Goal: Task Accomplishment & Management: Manage account settings

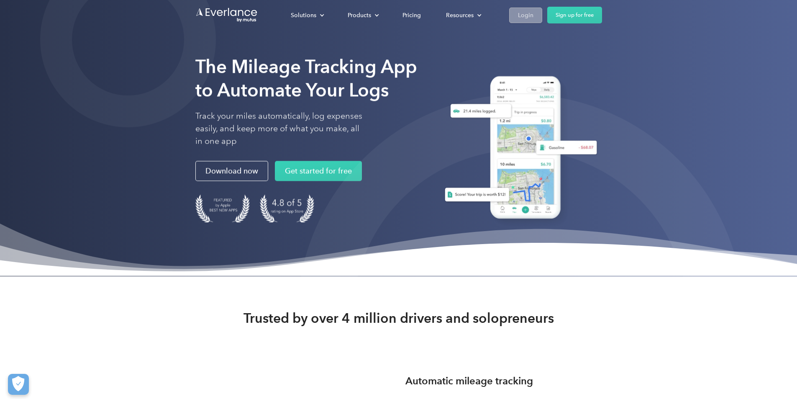
click at [534, 14] on div "Login" at bounding box center [525, 15] width 15 height 10
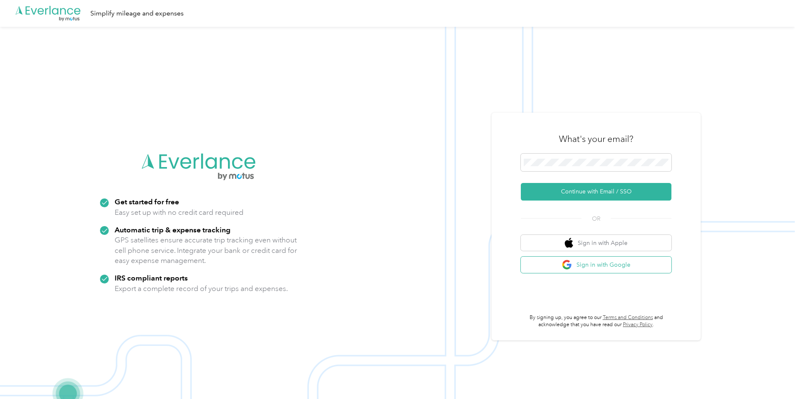
click at [605, 264] on button "Sign in with Google" at bounding box center [596, 265] width 151 height 16
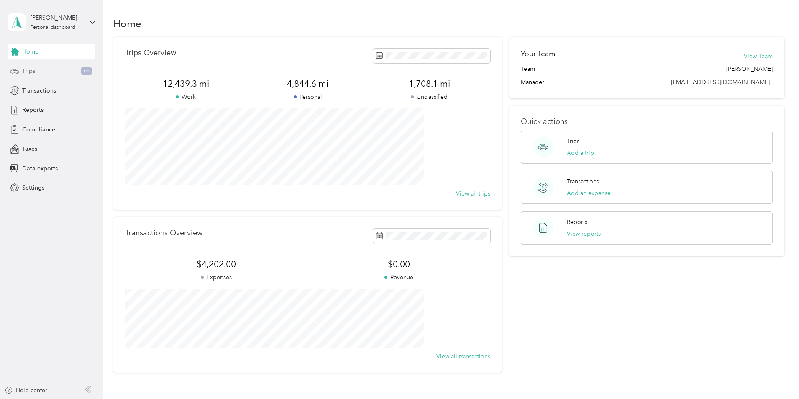
click at [33, 70] on span "Trips" at bounding box center [28, 71] width 13 height 9
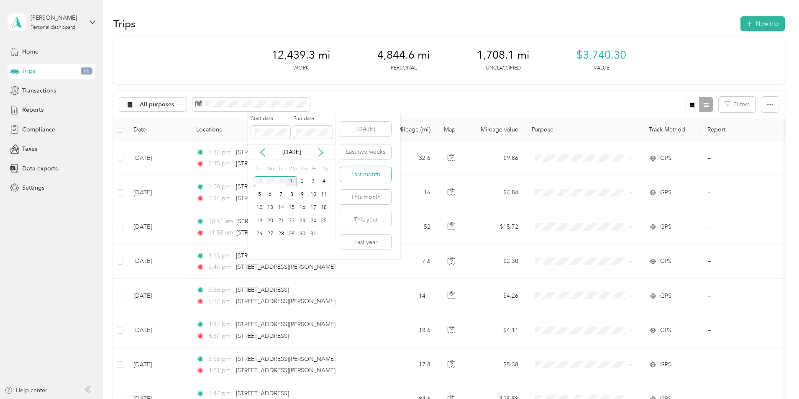
click at [366, 174] on button "Last month" at bounding box center [365, 174] width 51 height 15
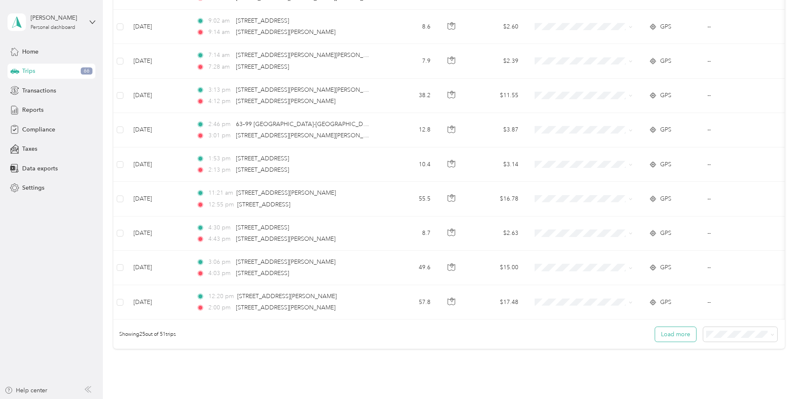
scroll to position [754, 0]
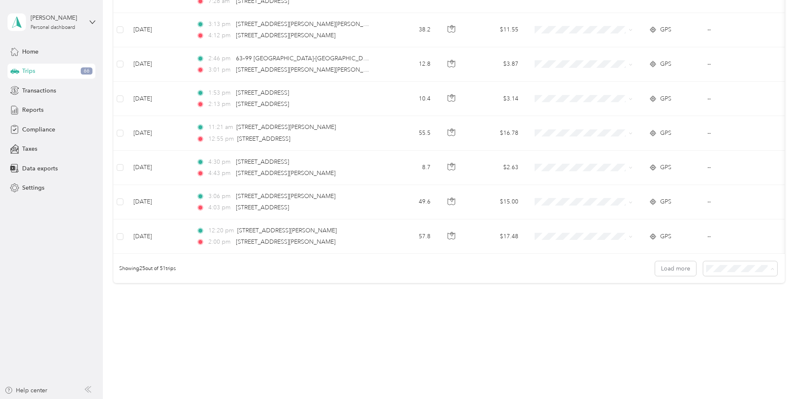
click at [684, 310] on span "100 per load" at bounding box center [669, 313] width 34 height 7
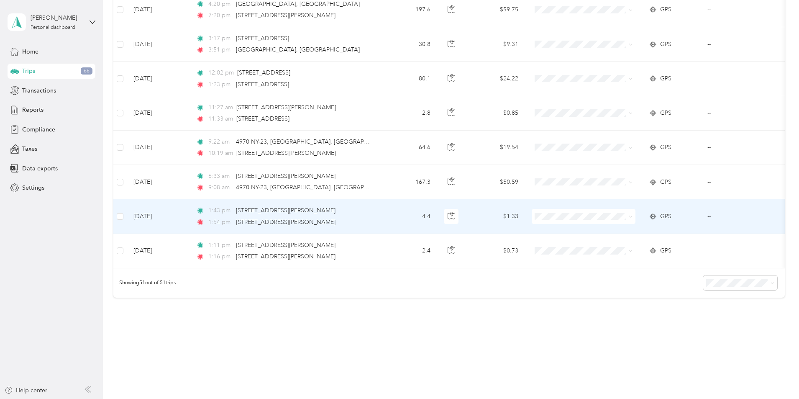
scroll to position [1649, 0]
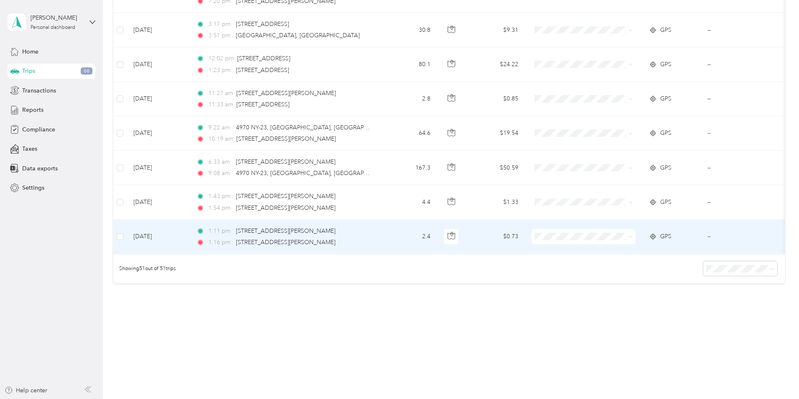
click at [618, 260] on span "Personal" at bounding box center [646, 260] width 77 height 9
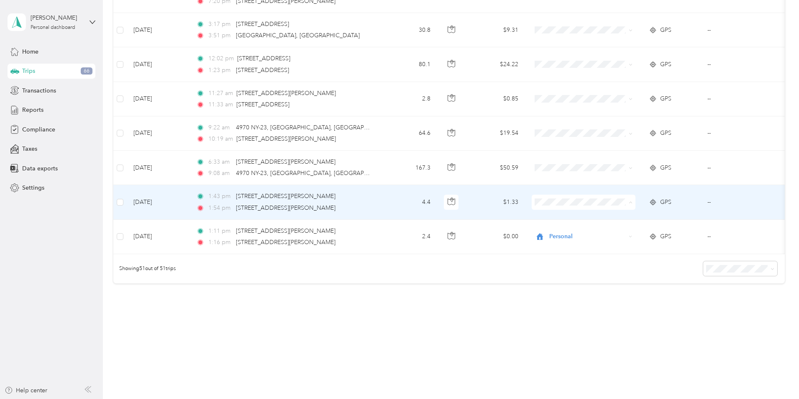
click at [613, 224] on span "Personal" at bounding box center [646, 226] width 77 height 9
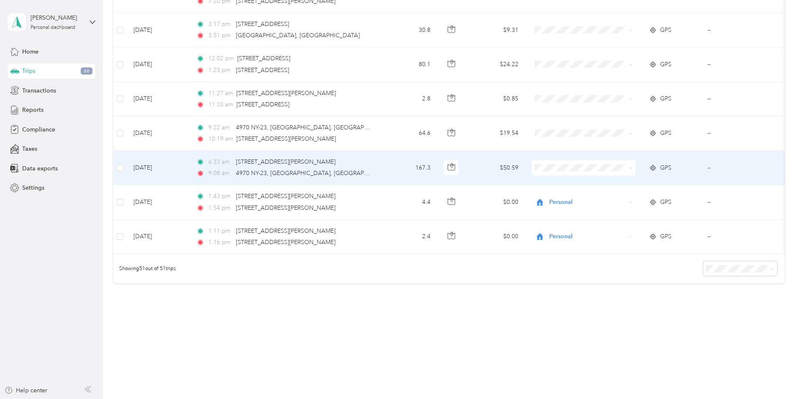
click at [611, 175] on span "Whirlpool" at bounding box center [646, 173] width 77 height 9
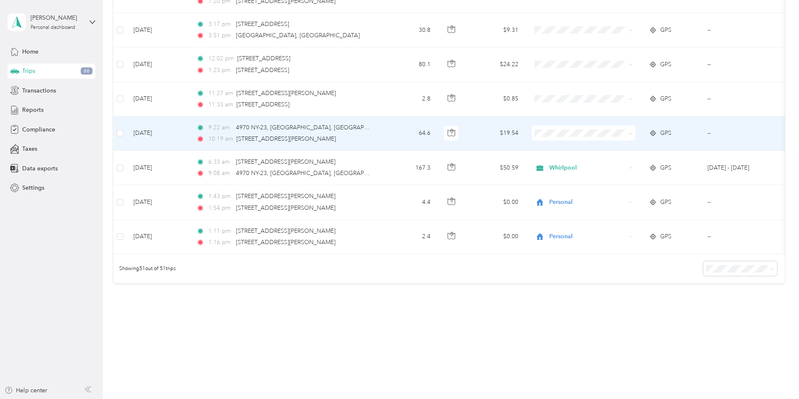
click at [607, 140] on span "Whirlpool" at bounding box center [639, 141] width 92 height 9
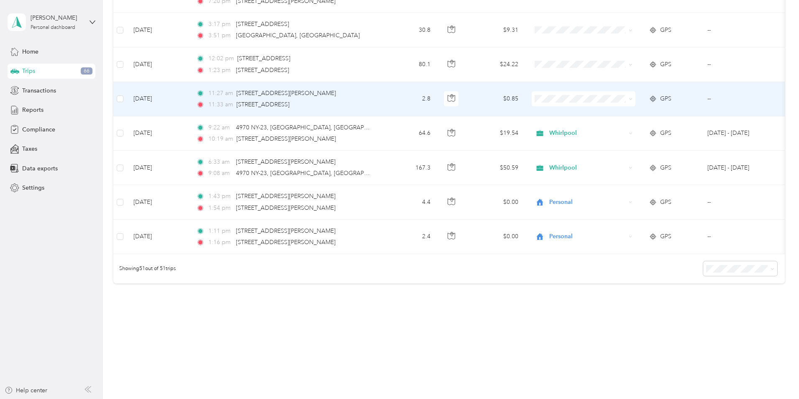
click at [610, 106] on span "Whirlpool" at bounding box center [646, 108] width 77 height 9
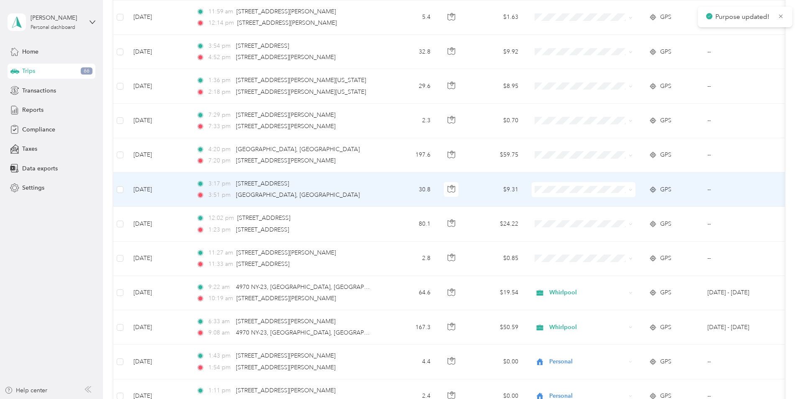
scroll to position [1481, 0]
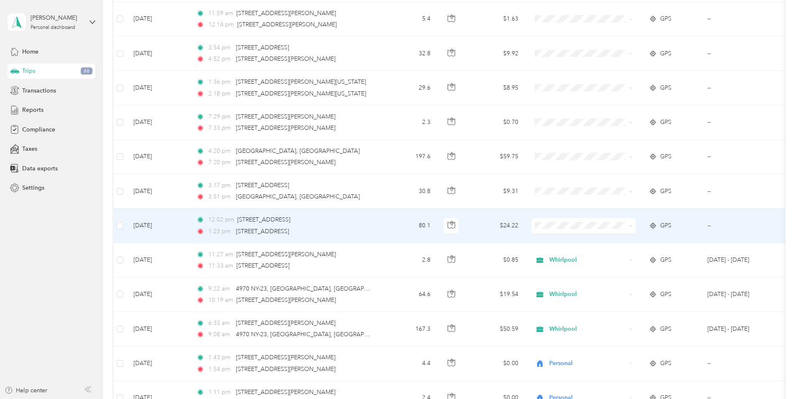
click at [613, 239] on span "Whirlpool" at bounding box center [646, 241] width 77 height 9
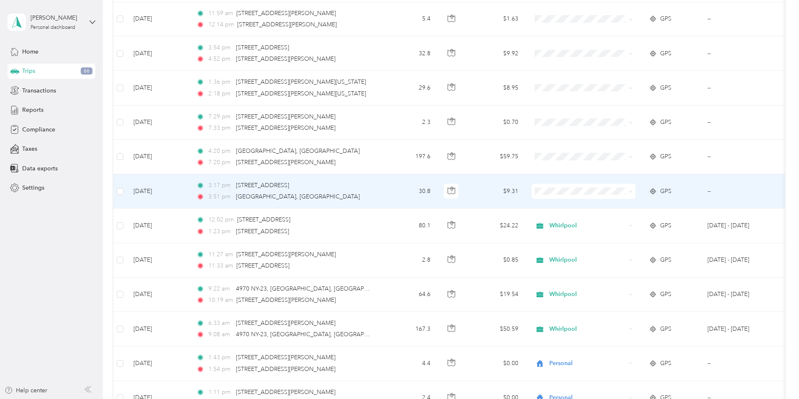
click at [611, 204] on span "Whirlpool" at bounding box center [646, 207] width 77 height 9
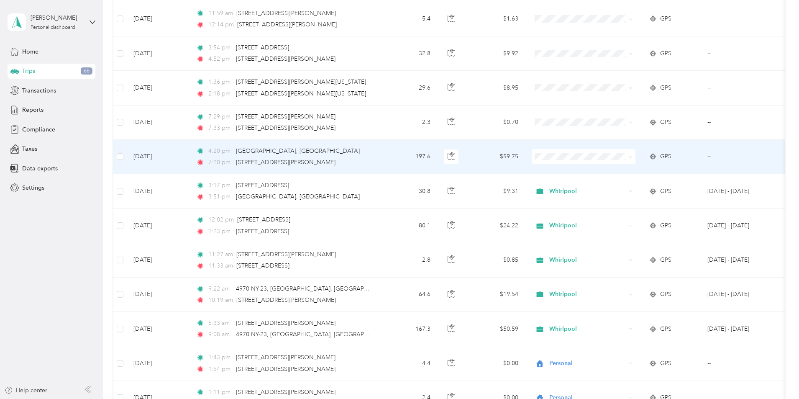
click at [610, 174] on li "Whirlpool" at bounding box center [640, 169] width 104 height 15
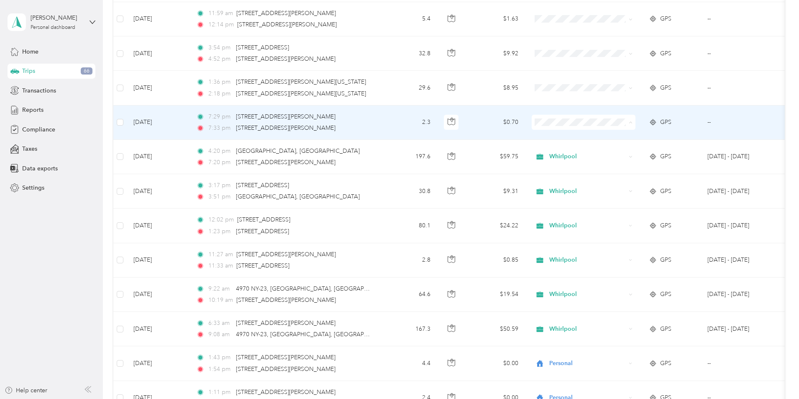
click at [608, 133] on span "Whirlpool" at bounding box center [639, 137] width 92 height 9
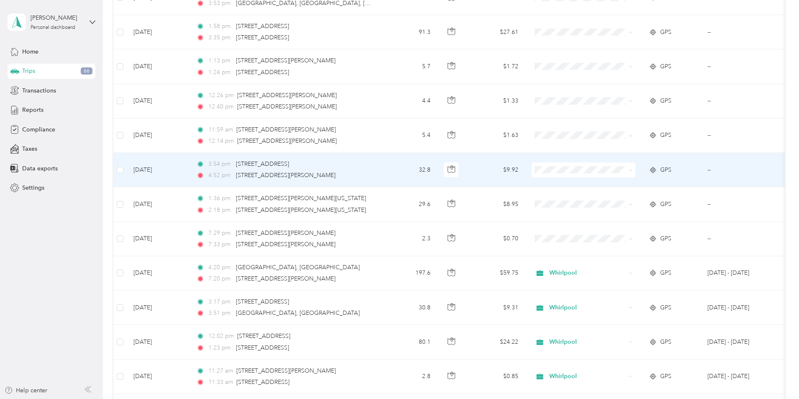
scroll to position [1356, 0]
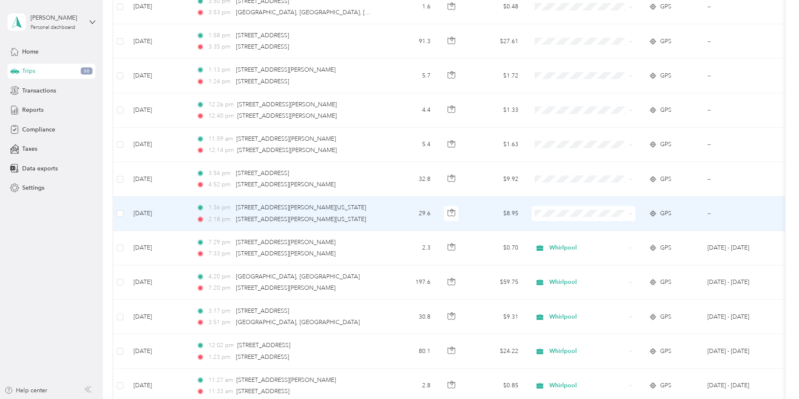
click at [615, 230] on span "Whirlpool" at bounding box center [646, 229] width 77 height 9
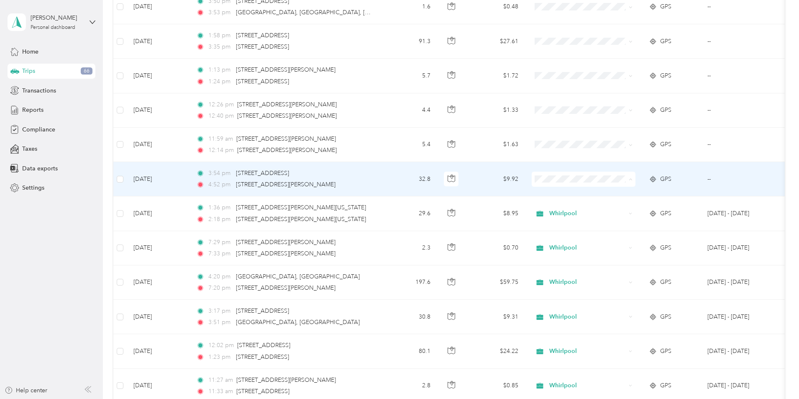
click at [610, 194] on span "Whirlpool" at bounding box center [646, 194] width 77 height 9
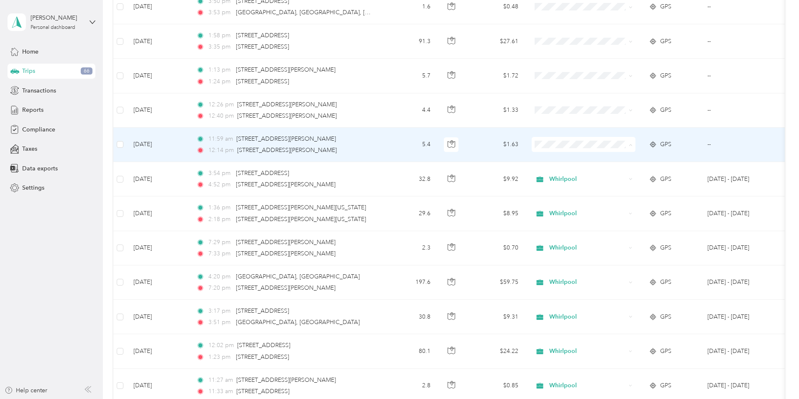
click at [614, 158] on span "Whirlpool" at bounding box center [646, 160] width 77 height 9
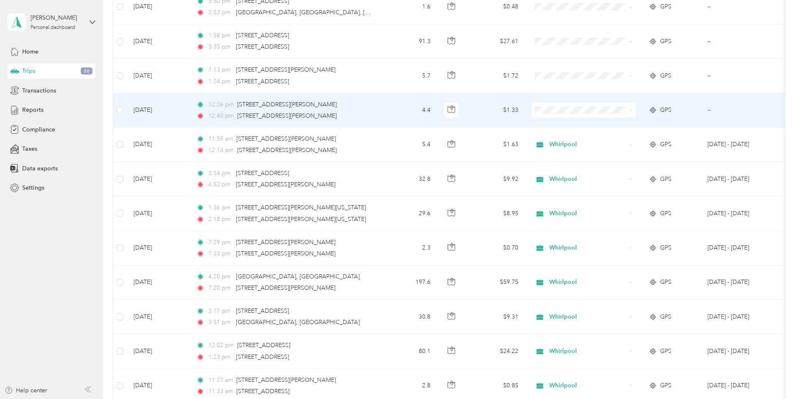
click at [619, 123] on span "Whirlpool" at bounding box center [646, 125] width 77 height 9
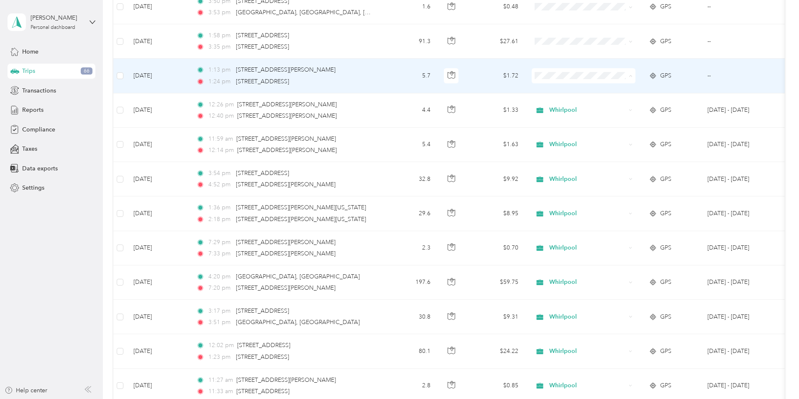
click at [613, 90] on span "Whirlpool" at bounding box center [646, 91] width 77 height 9
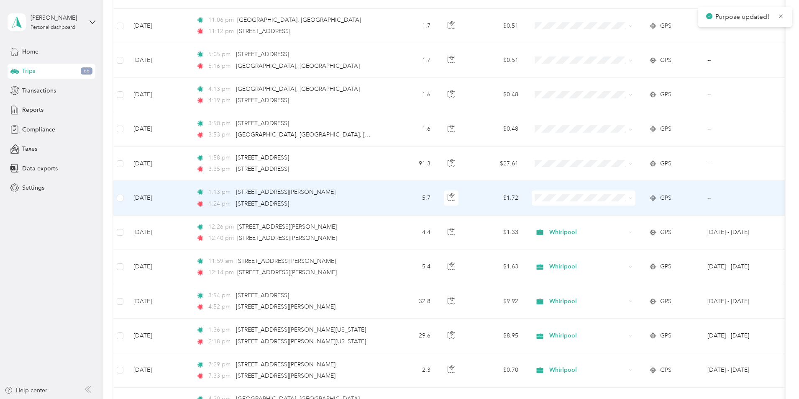
scroll to position [1230, 0]
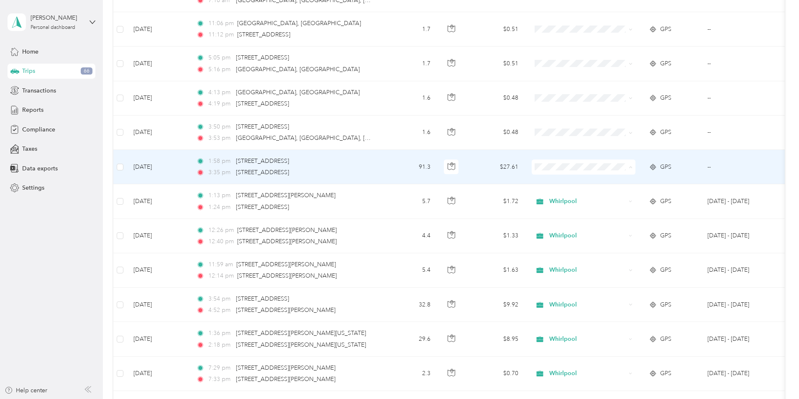
click at [615, 180] on span "Whirlpool" at bounding box center [646, 182] width 77 height 9
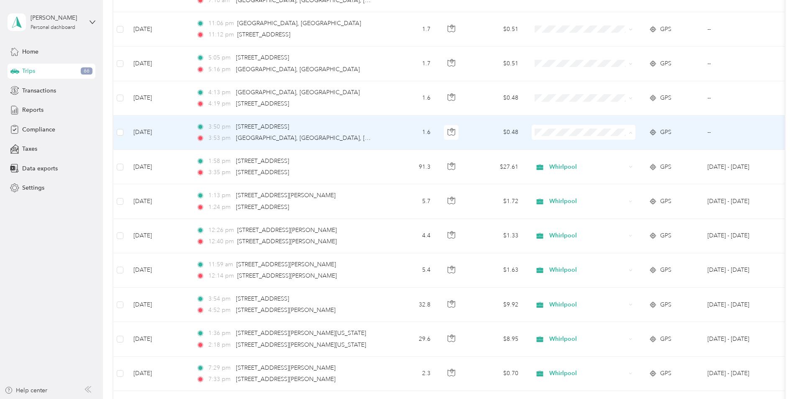
click at [614, 147] on span "Whirlpool" at bounding box center [646, 148] width 77 height 9
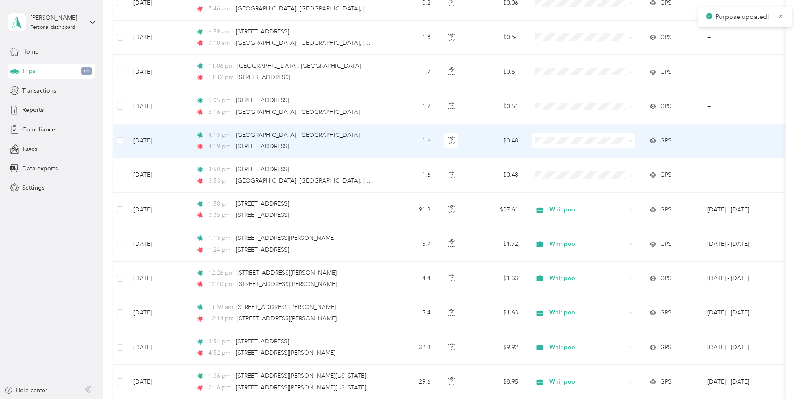
scroll to position [1147, 0]
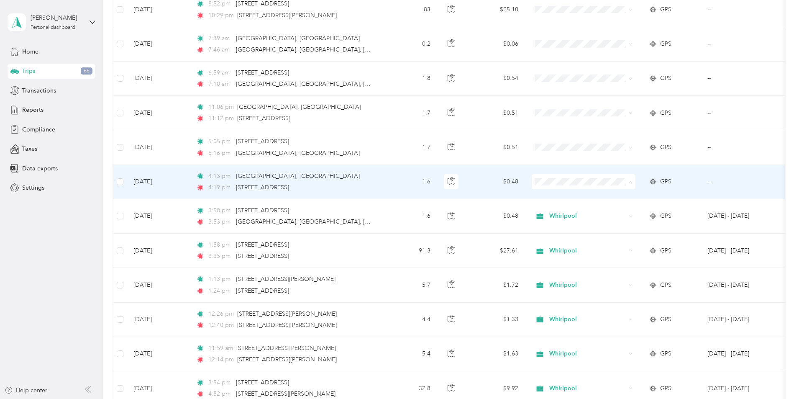
click at [610, 195] on span "Whirlpool" at bounding box center [646, 197] width 77 height 9
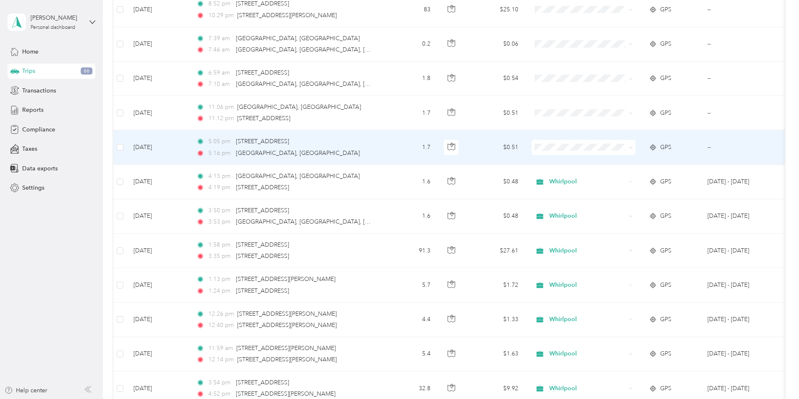
click at [609, 160] on span "Whirlpool" at bounding box center [646, 163] width 77 height 9
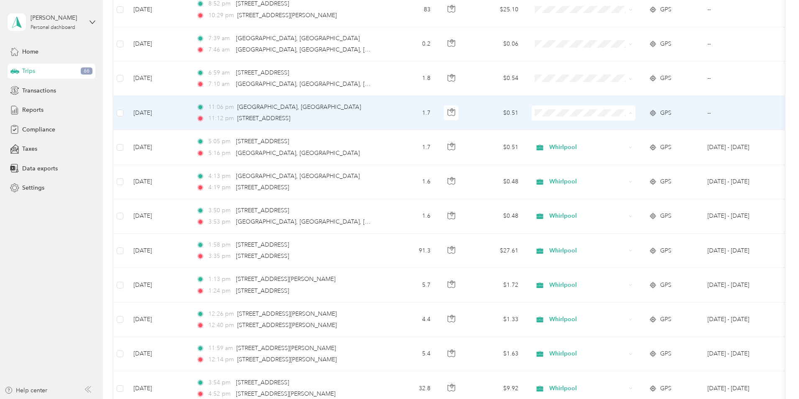
click at [604, 127] on span "Whirlpool" at bounding box center [639, 128] width 92 height 9
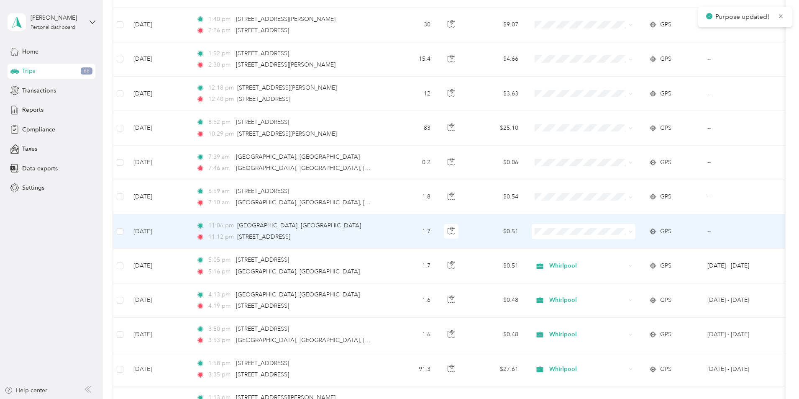
scroll to position [1021, 0]
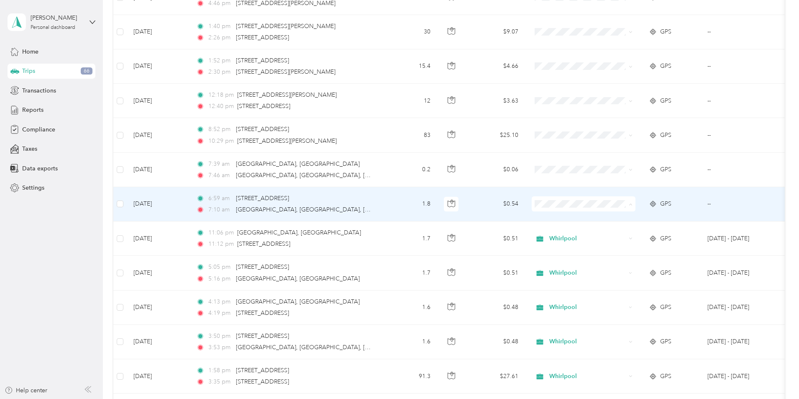
click at [613, 217] on span "Whirlpool" at bounding box center [646, 219] width 77 height 9
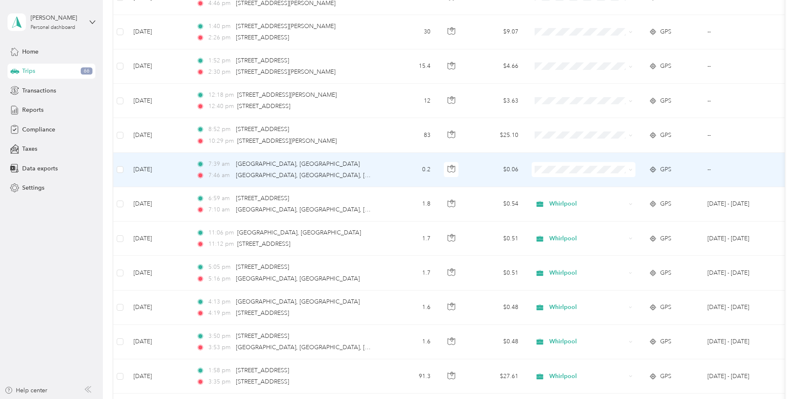
click at [610, 184] on span "Whirlpool" at bounding box center [646, 185] width 77 height 9
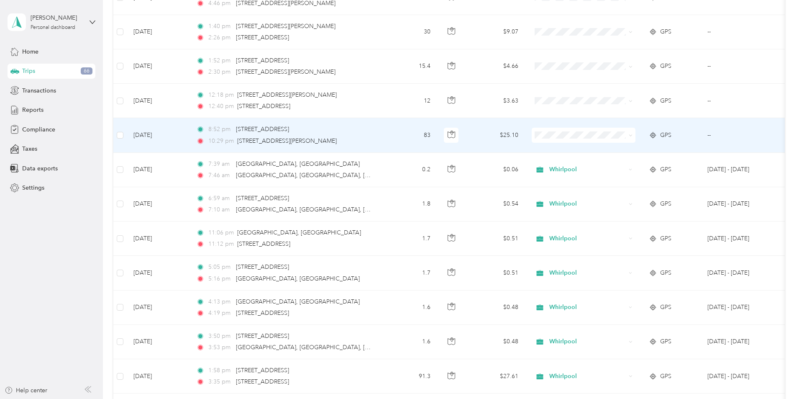
click at [614, 151] on span "Whirlpool" at bounding box center [646, 150] width 77 height 9
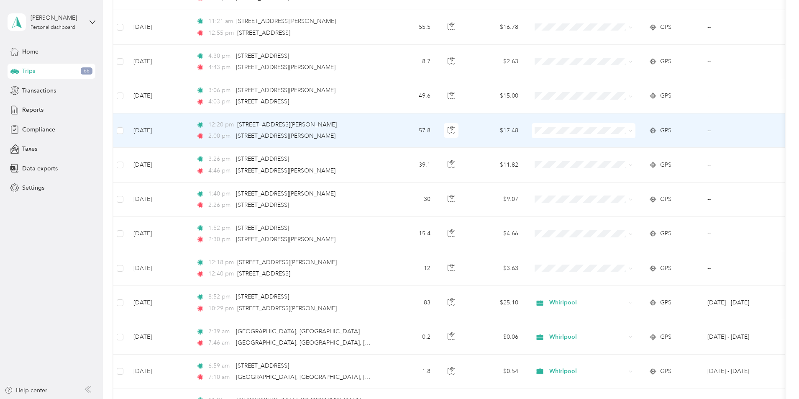
scroll to position [895, 0]
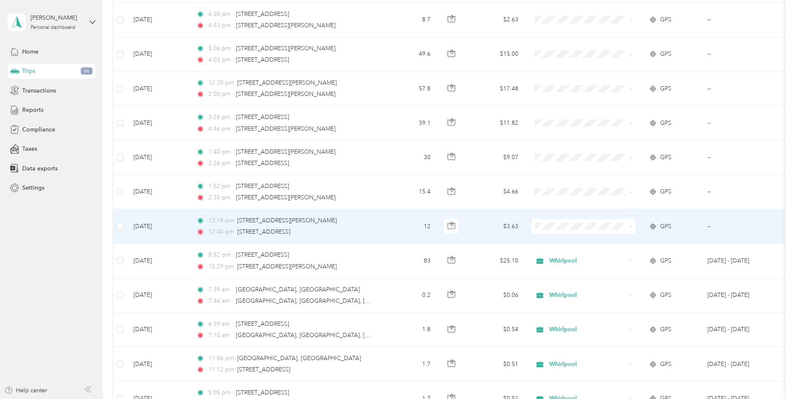
click at [611, 254] on span "Personal" at bounding box center [646, 255] width 77 height 9
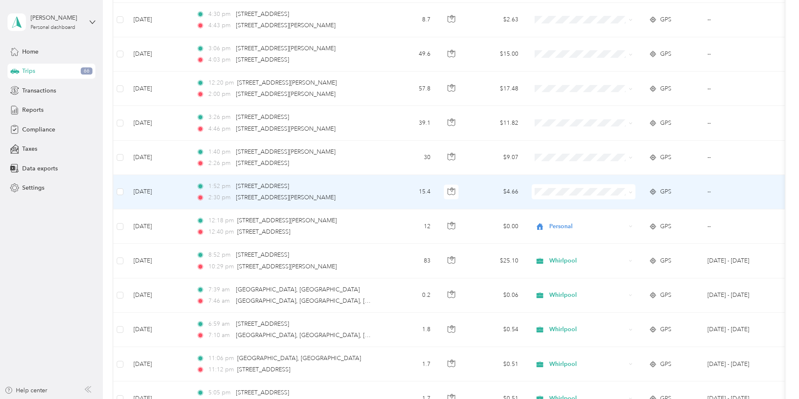
click at [610, 222] on span "Personal" at bounding box center [646, 222] width 77 height 9
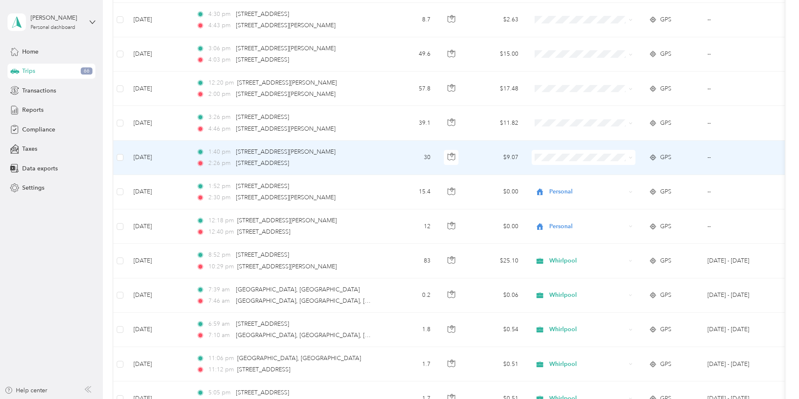
click at [611, 174] on li "Whirlpool" at bounding box center [640, 170] width 104 height 15
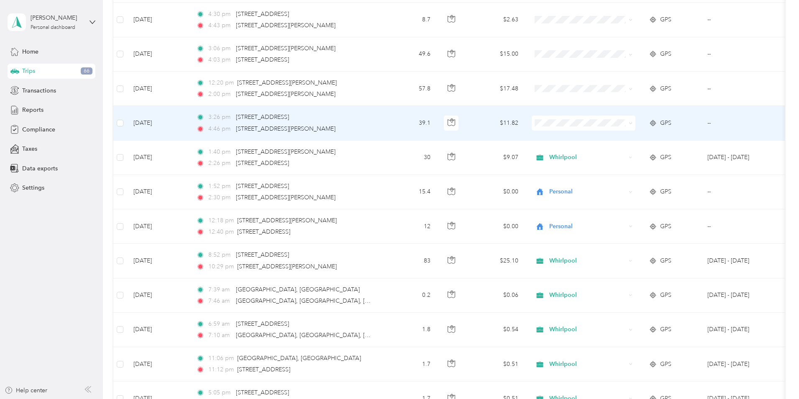
click at [611, 139] on span "Whirlpool" at bounding box center [646, 137] width 77 height 9
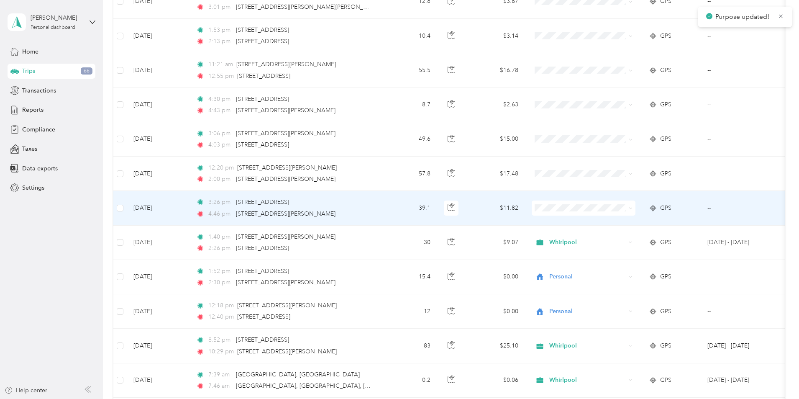
scroll to position [770, 0]
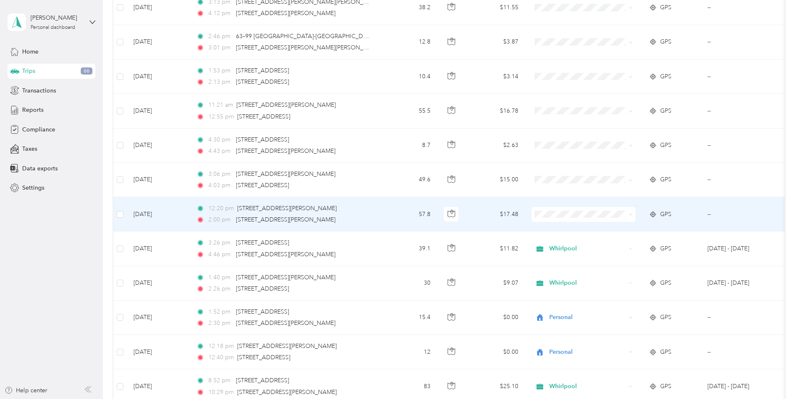
click at [611, 229] on span "Whirlpool" at bounding box center [646, 227] width 77 height 9
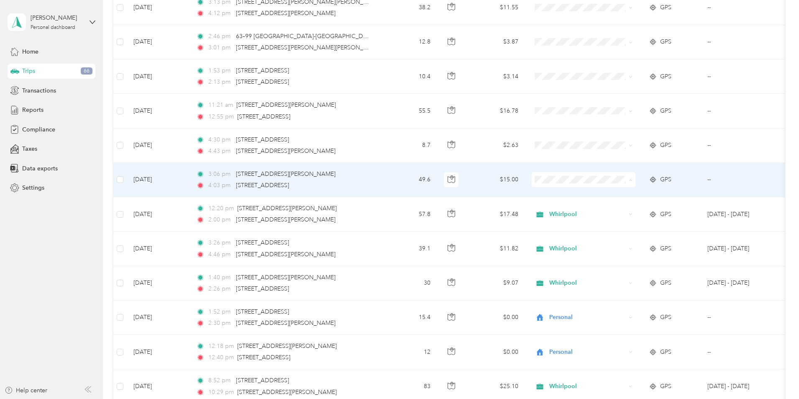
click at [609, 193] on span "Whirlpool" at bounding box center [646, 195] width 77 height 9
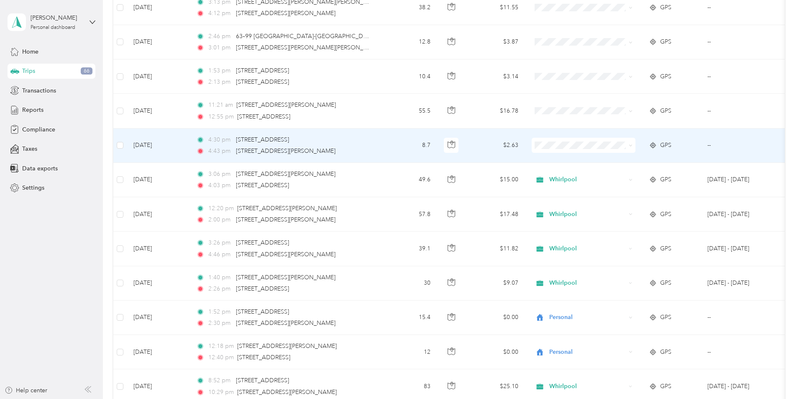
click at [615, 158] on span "Whirlpool" at bounding box center [646, 160] width 77 height 9
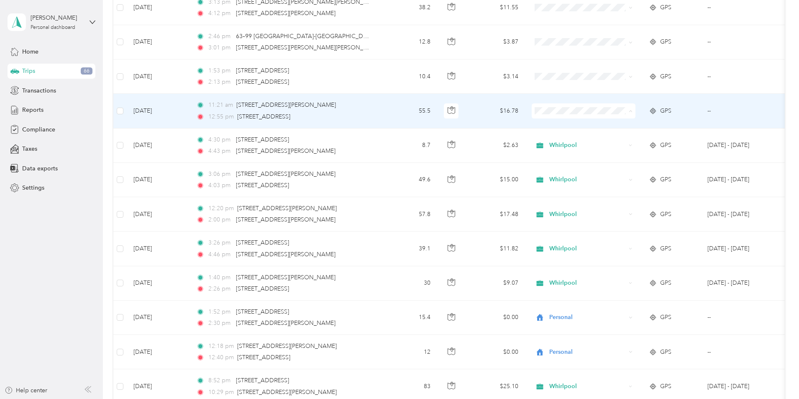
click at [608, 126] on span "Whirlpool" at bounding box center [646, 126] width 77 height 9
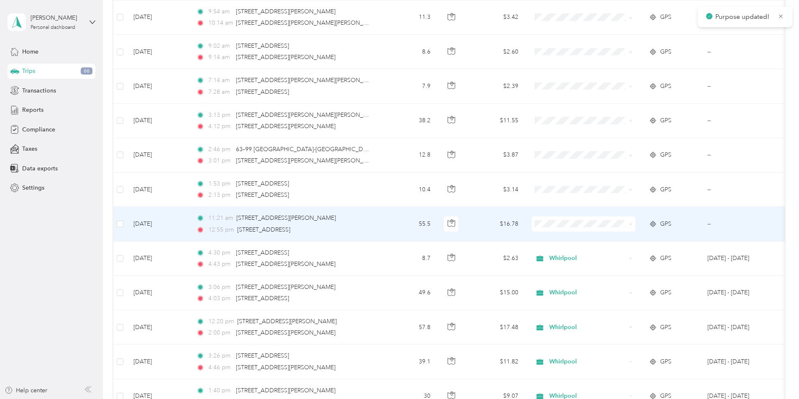
scroll to position [644, 0]
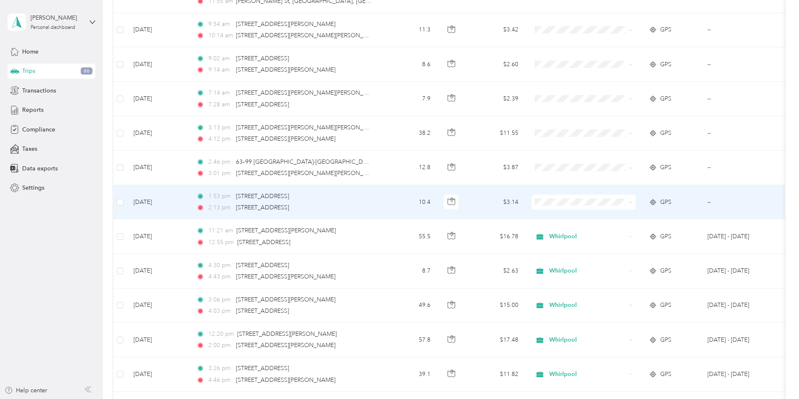
click at [612, 216] on span "Whirlpool" at bounding box center [646, 217] width 77 height 9
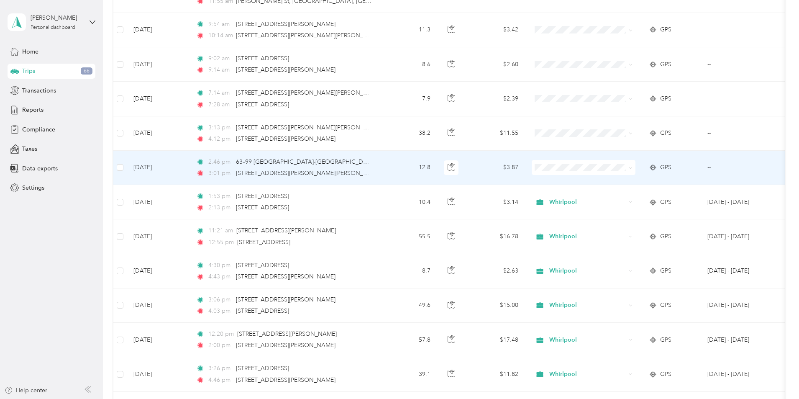
click at [610, 182] on span "Whirlpool" at bounding box center [646, 182] width 77 height 9
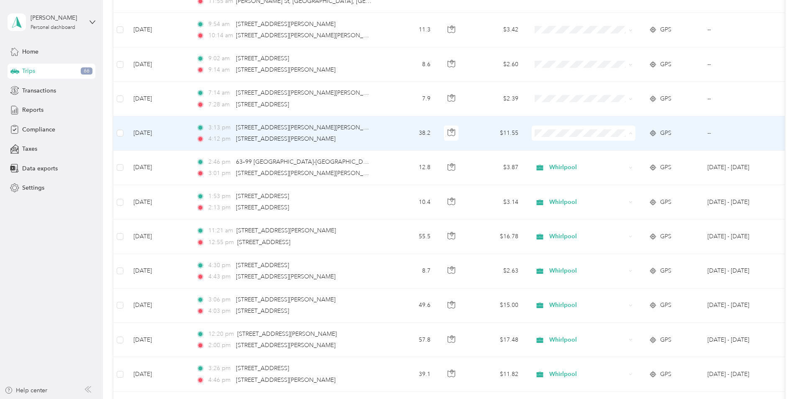
click at [610, 148] on span "Whirlpool" at bounding box center [646, 148] width 77 height 9
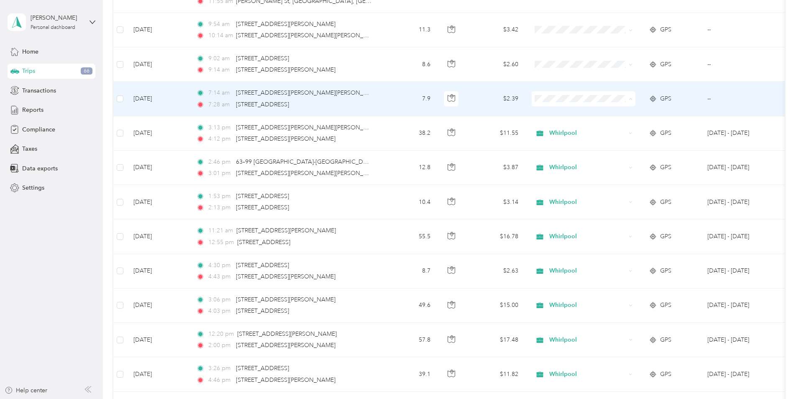
click at [614, 129] on span "Personal" at bounding box center [646, 129] width 77 height 9
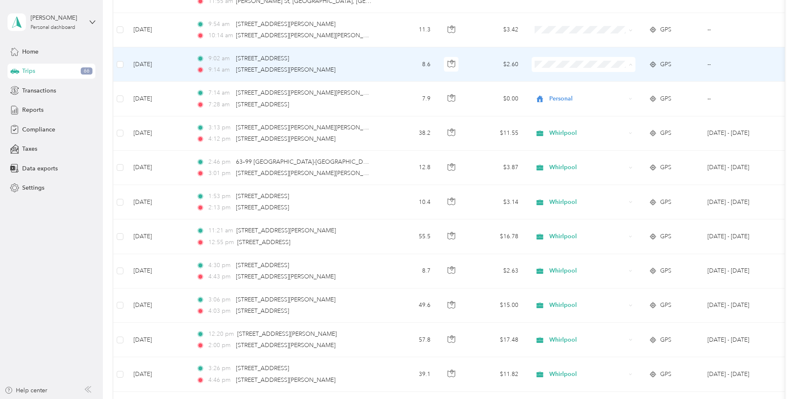
click at [611, 92] on span "Personal" at bounding box center [646, 94] width 77 height 9
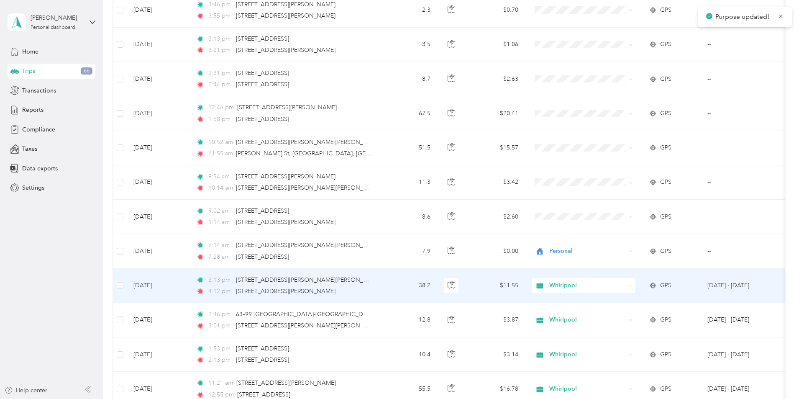
scroll to position [477, 0]
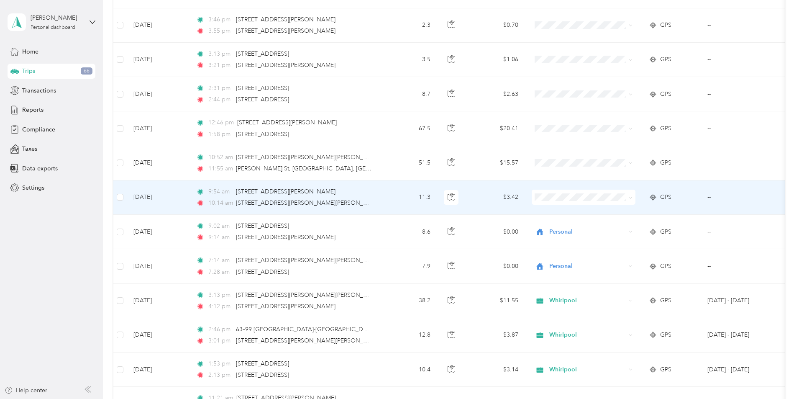
click at [609, 208] on li "Whirlpool" at bounding box center [640, 210] width 104 height 15
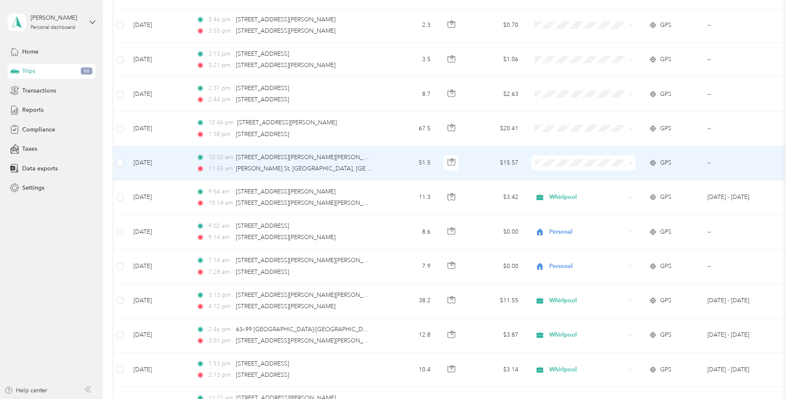
click at [607, 180] on span "Whirlpool" at bounding box center [639, 178] width 92 height 9
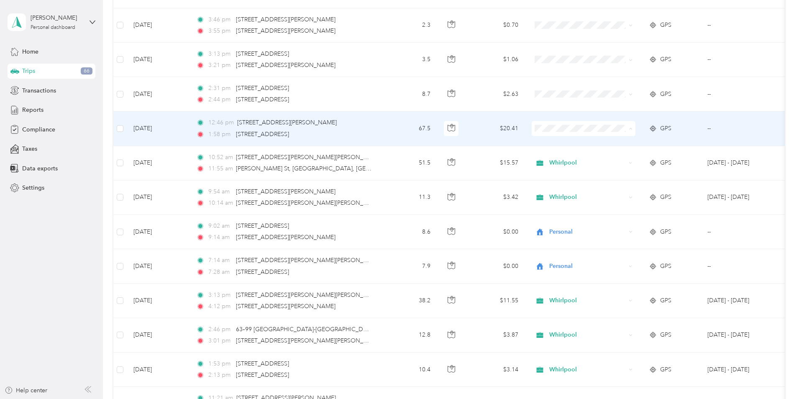
click at [608, 144] on span "Whirlpool" at bounding box center [639, 144] width 92 height 9
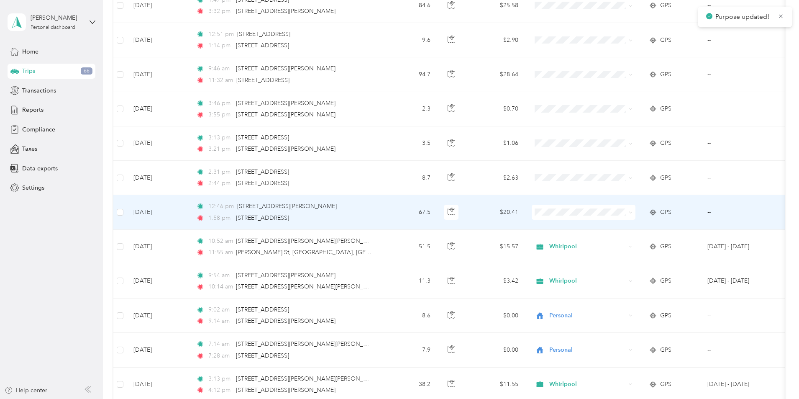
scroll to position [351, 0]
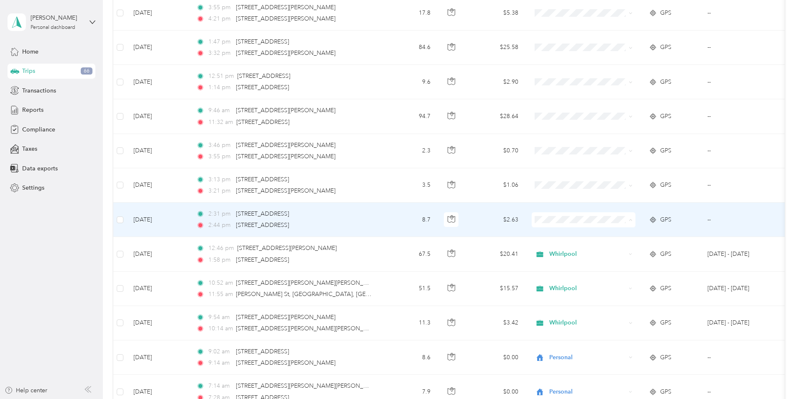
click at [612, 232] on span "Whirlpool" at bounding box center [646, 235] width 77 height 9
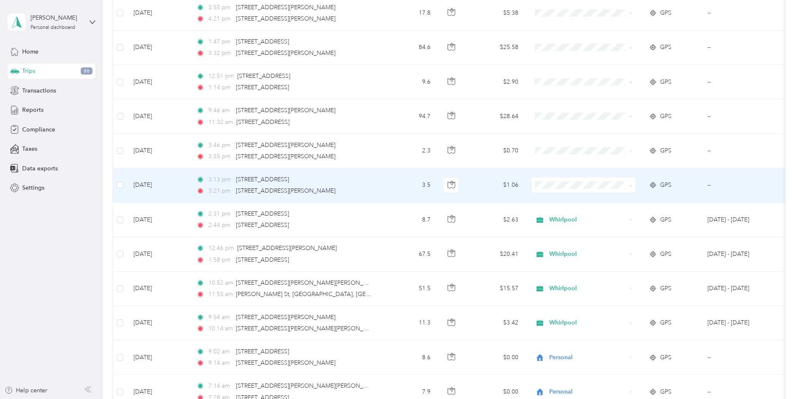
click at [612, 200] on span "Whirlpool" at bounding box center [646, 200] width 77 height 9
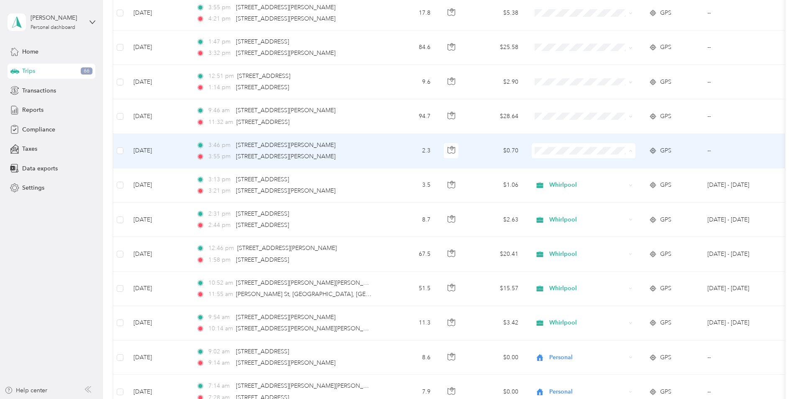
click at [605, 168] on li "Whirlpool" at bounding box center [640, 166] width 104 height 15
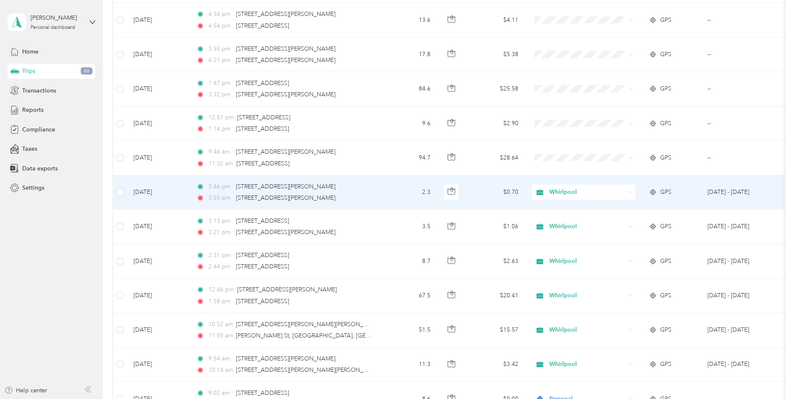
scroll to position [310, 0]
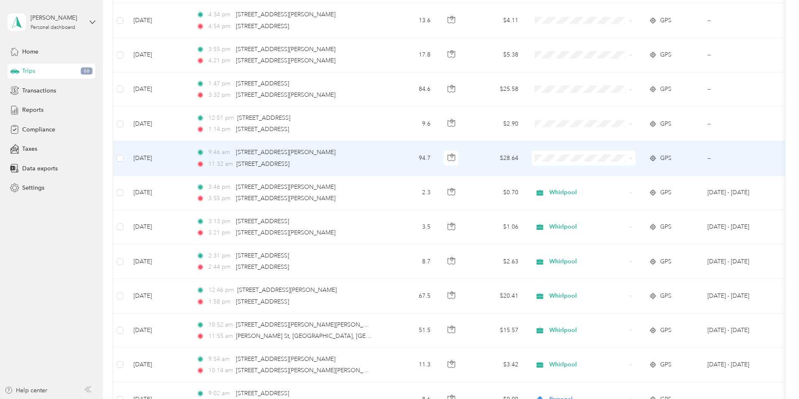
click at [618, 171] on span "Whirlpool" at bounding box center [646, 173] width 77 height 9
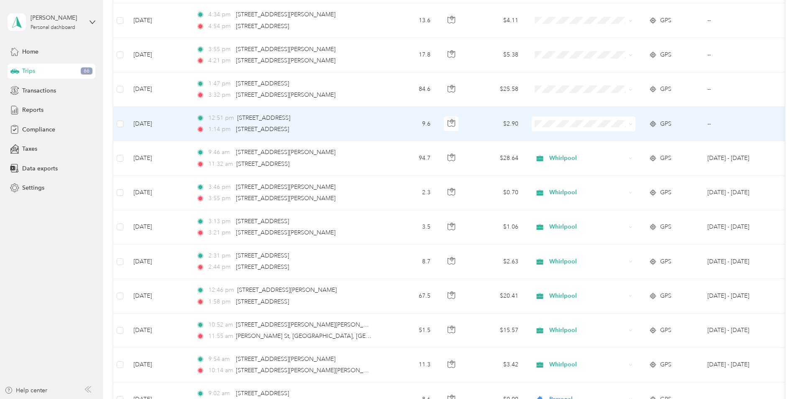
click at [617, 137] on span "Whirlpool" at bounding box center [646, 137] width 77 height 9
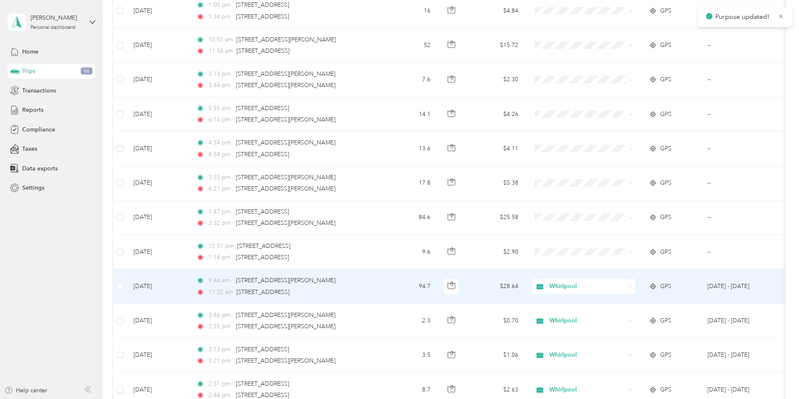
scroll to position [142, 0]
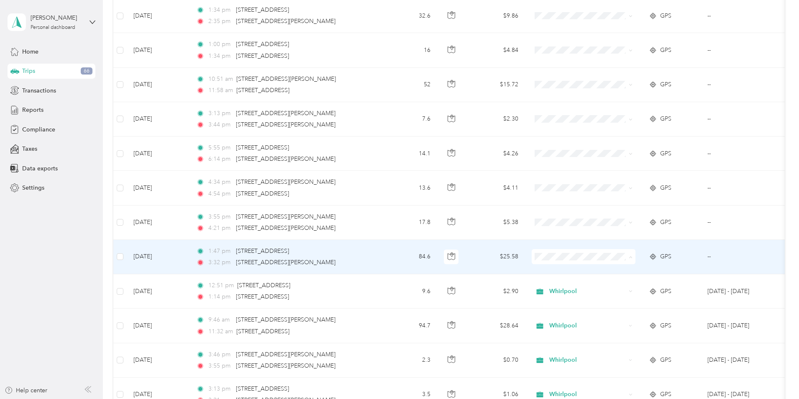
click at [613, 269] on span "Whirlpool" at bounding box center [646, 272] width 77 height 9
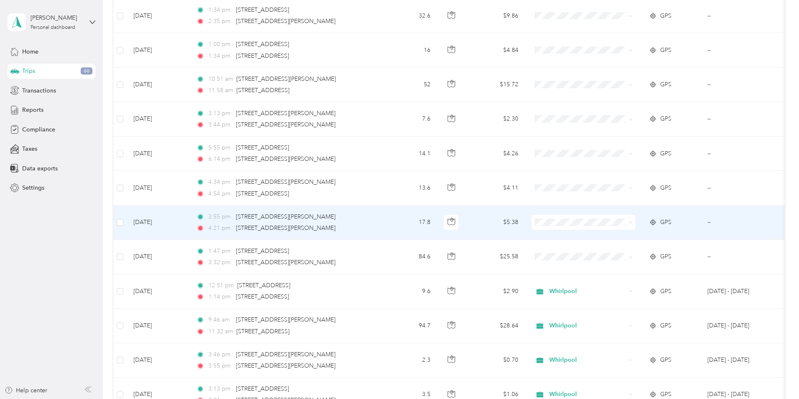
click at [611, 234] on span "Whirlpool" at bounding box center [646, 235] width 77 height 9
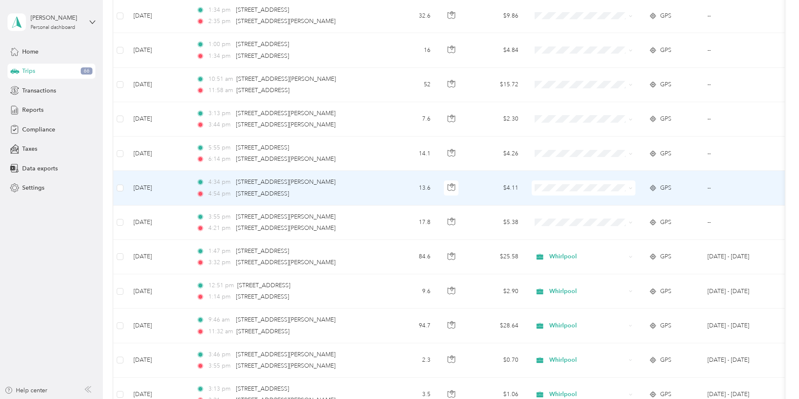
click at [611, 201] on span "Whirlpool" at bounding box center [646, 199] width 77 height 9
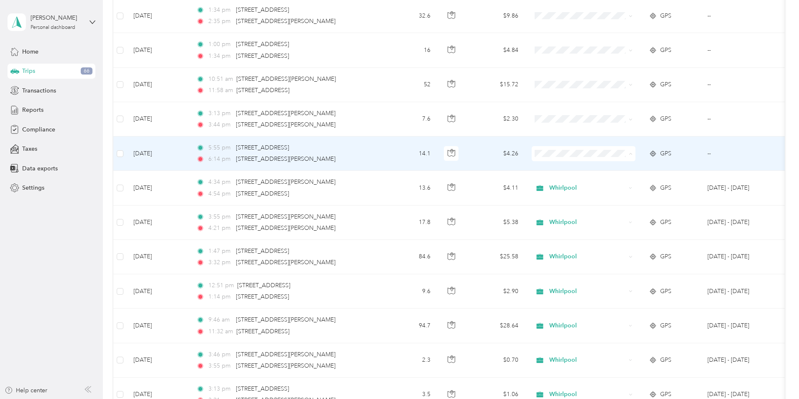
click at [612, 167] on span "Whirlpool" at bounding box center [646, 169] width 77 height 9
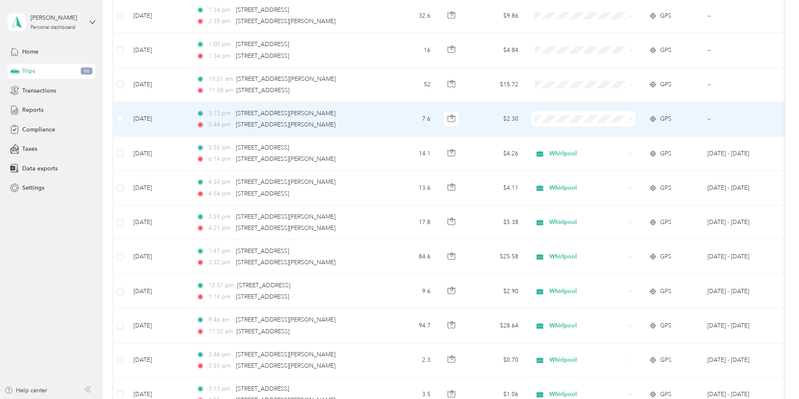
click at [618, 147] on span "Personal" at bounding box center [646, 149] width 77 height 9
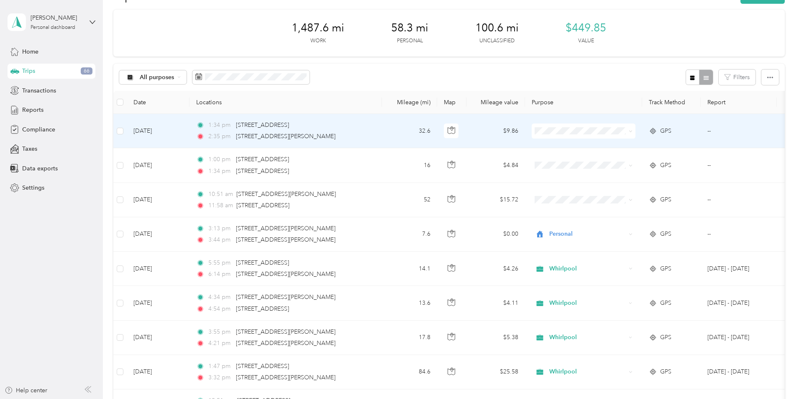
scroll to position [42, 0]
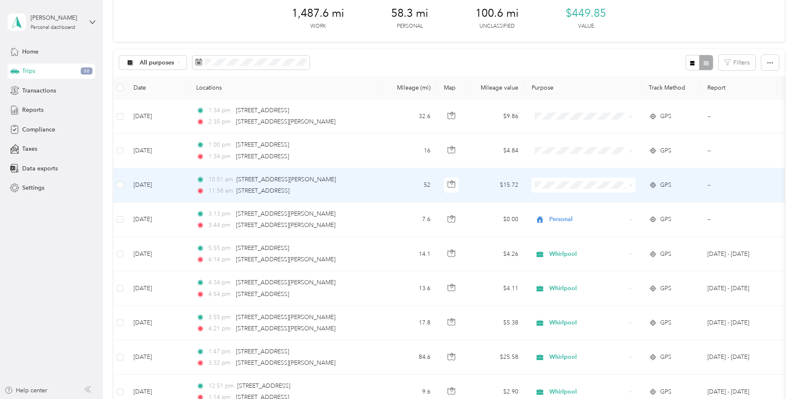
click at [613, 200] on span "Whirlpool" at bounding box center [646, 200] width 77 height 9
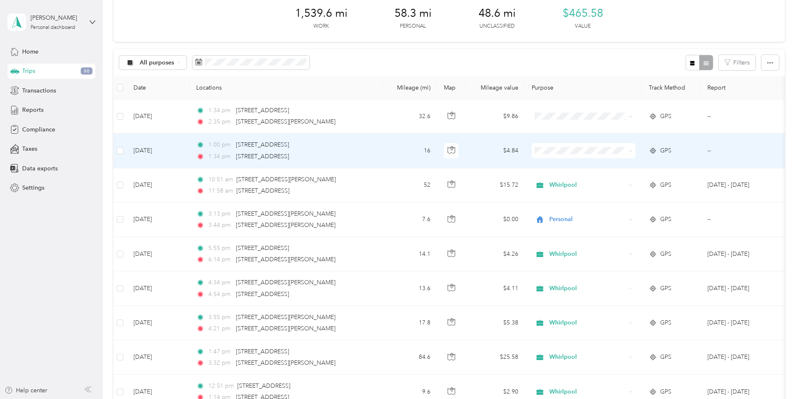
click at [615, 164] on span "Whirlpool" at bounding box center [646, 166] width 77 height 9
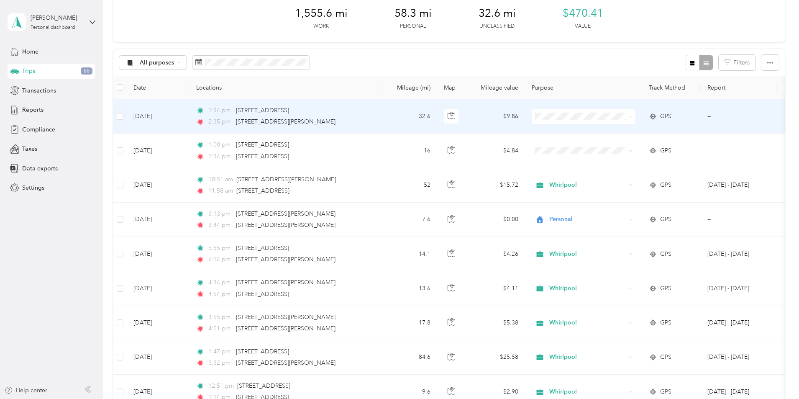
click at [614, 132] on span "Whirlpool" at bounding box center [646, 132] width 77 height 9
click at [616, 130] on span "Whirlpool" at bounding box center [646, 132] width 77 height 9
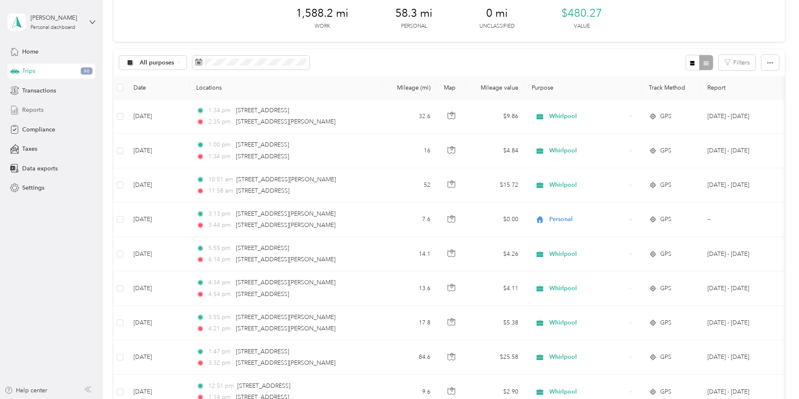
click at [28, 107] on span "Reports" at bounding box center [32, 109] width 21 height 9
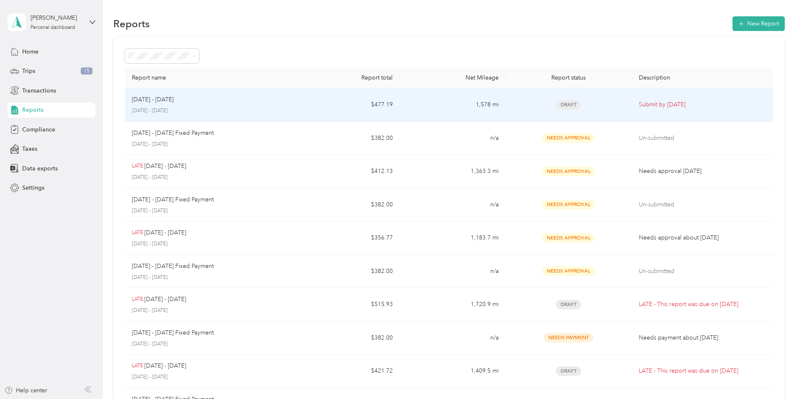
click at [294, 103] on td "[DATE] - [DATE] [DATE] - [DATE]" at bounding box center [209, 104] width 169 height 33
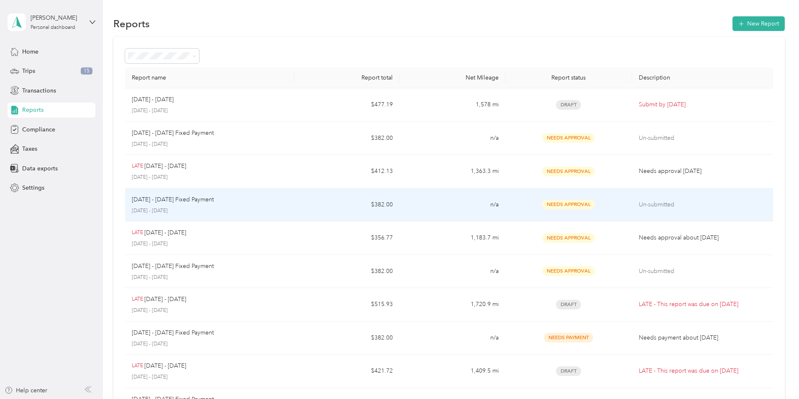
click at [287, 206] on div "[DATE] - [DATE] Fixed Payment [DATE] - [DATE]" at bounding box center [210, 205] width 156 height 20
